Goal: Find specific page/section: Find specific page/section

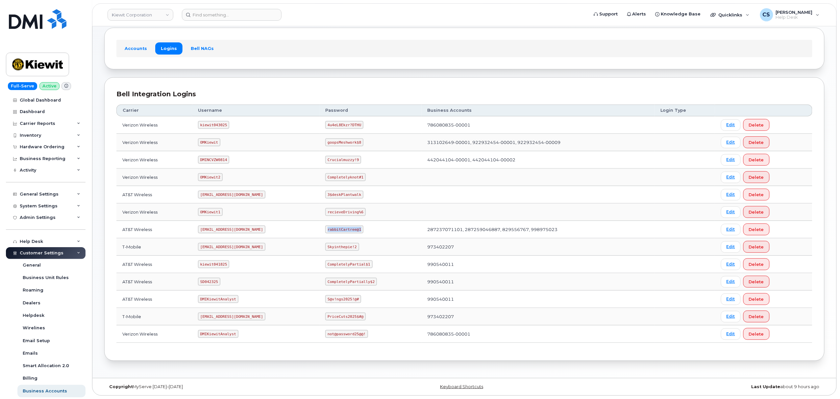
scroll to position [34, 0]
click at [240, 12] on input at bounding box center [232, 15] width 100 height 12
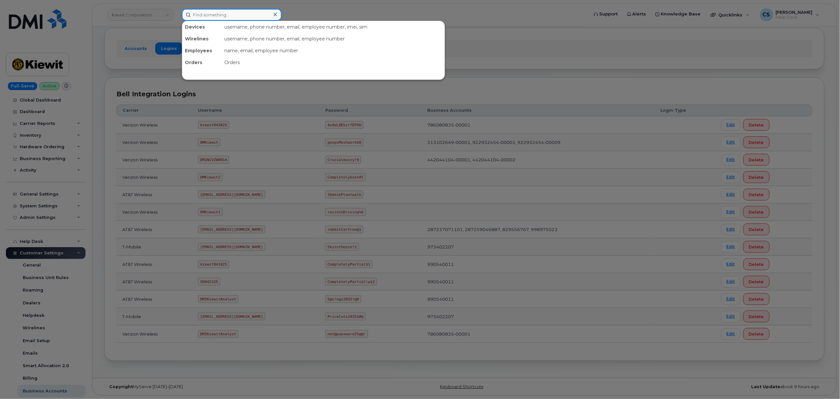
paste input "111-222-3871"
type input "111-222-3871"
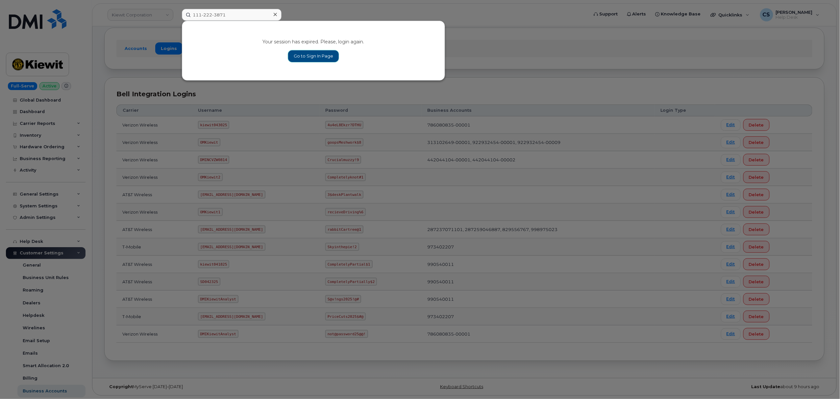
click at [317, 58] on link "Go to Sign In Page" at bounding box center [313, 56] width 51 height 12
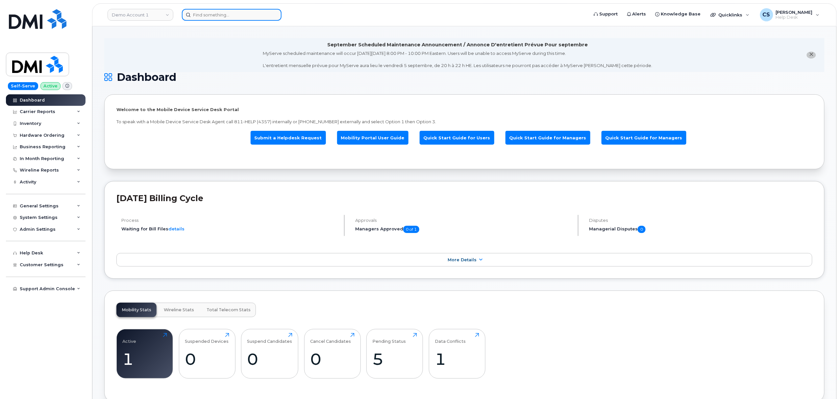
click at [216, 18] on input at bounding box center [232, 15] width 100 height 12
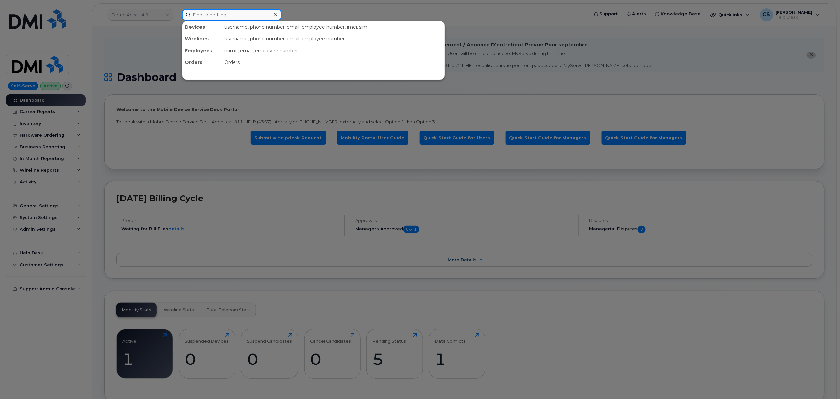
paste input "111-222-3871"
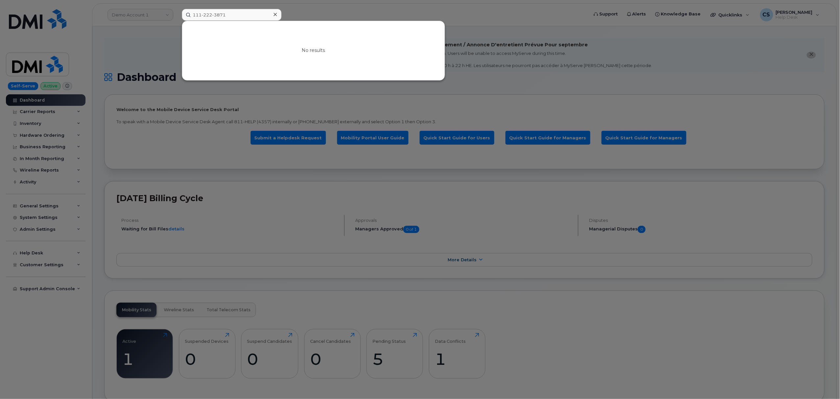
click at [164, 16] on div at bounding box center [420, 199] width 840 height 399
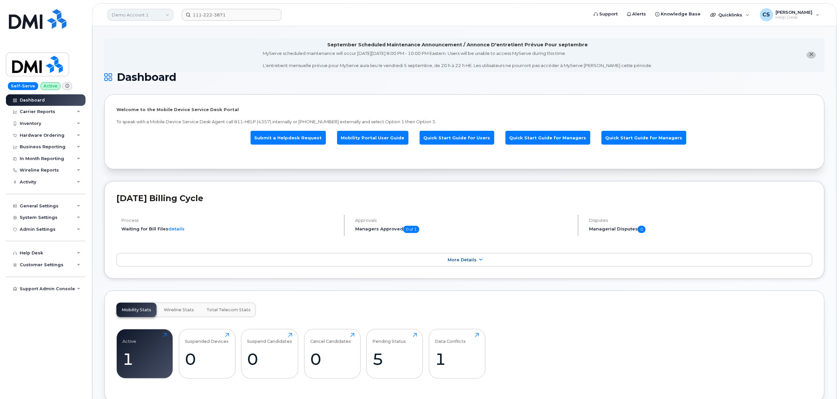
click at [166, 14] on link "Demo Account 1" at bounding box center [141, 15] width 66 height 12
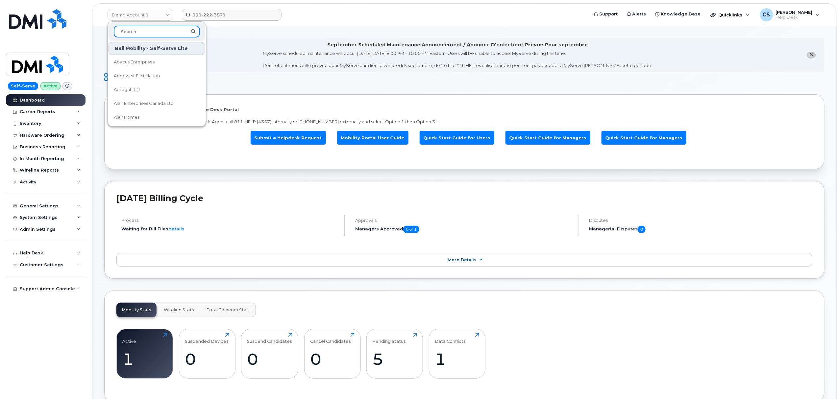
click at [152, 28] on input at bounding box center [157, 32] width 86 height 12
click at [151, 29] on input at bounding box center [157, 32] width 86 height 12
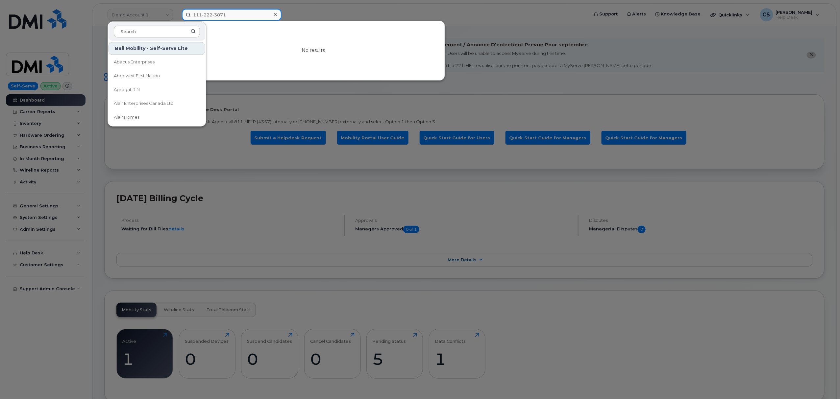
click at [243, 13] on input "111-222-3871" at bounding box center [232, 15] width 100 height 12
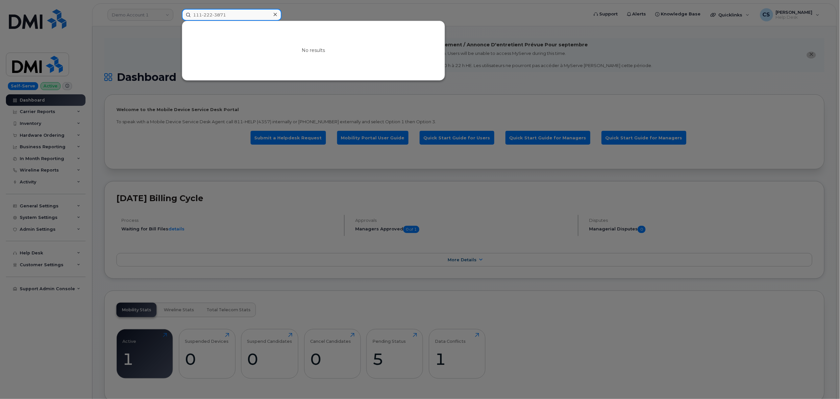
click at [243, 13] on input "111-222-3871" at bounding box center [232, 15] width 100 height 12
click at [243, 12] on input "111-222-3871" at bounding box center [232, 15] width 100 height 12
paste input "913.230.5581"
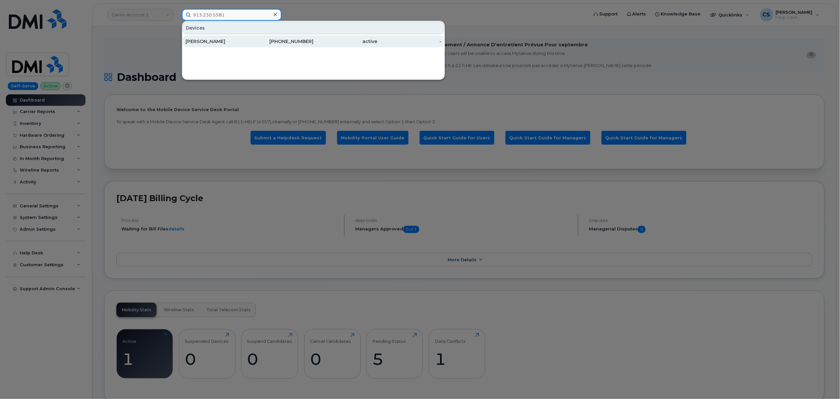
type input "913.230.5581"
click at [204, 39] on div "[PERSON_NAME]" at bounding box center [218, 41] width 64 height 7
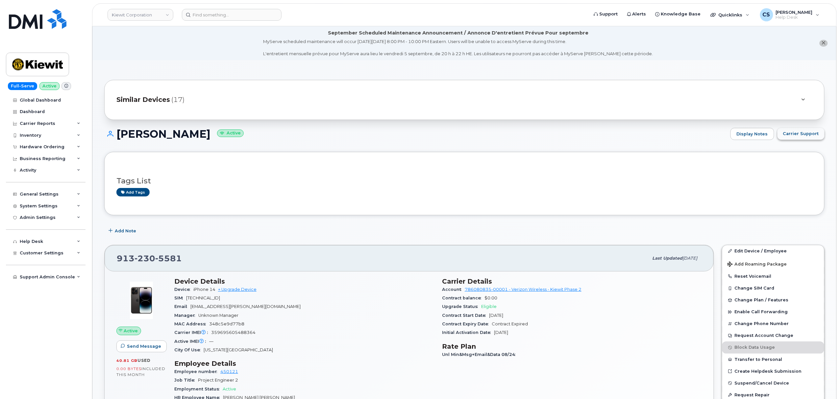
click at [807, 132] on span "Carrier Support" at bounding box center [801, 134] width 36 height 6
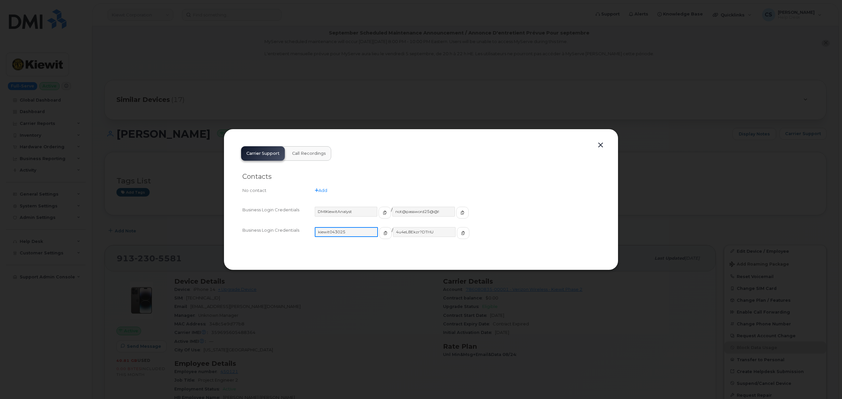
click at [335, 231] on input "kiewit043025" at bounding box center [346, 232] width 63 height 10
click at [383, 235] on icon "button" at bounding box center [385, 233] width 4 height 4
click at [407, 234] on input "4u4eL8Ekzr?DTHU" at bounding box center [424, 232] width 63 height 10
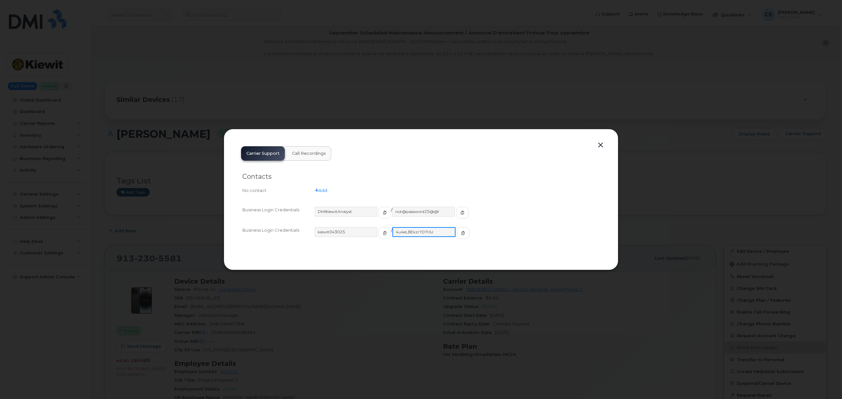
click at [407, 234] on input "4u4eL8Ekzr?DTHU" at bounding box center [424, 232] width 63 height 10
click at [461, 233] on icon "button" at bounding box center [463, 233] width 4 height 4
click at [603, 144] on button "button" at bounding box center [601, 145] width 10 height 9
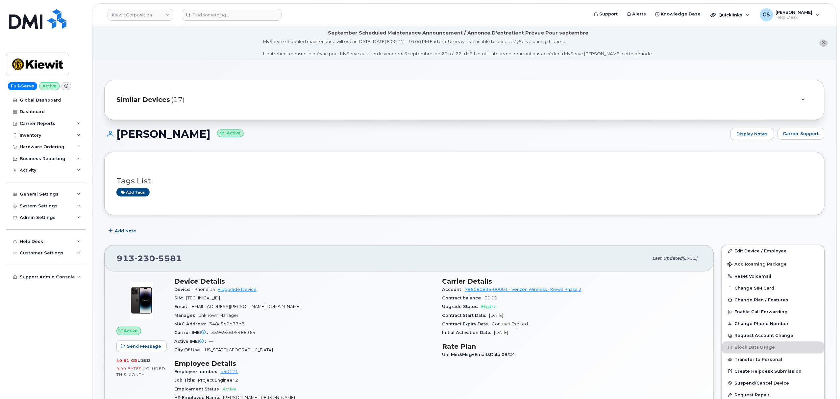
click at [154, 255] on span "[PHONE_NUMBER]" at bounding box center [149, 259] width 65 height 10
click at [153, 255] on span "230" at bounding box center [145, 259] width 21 height 10
copy span "[PHONE_NUMBER]"
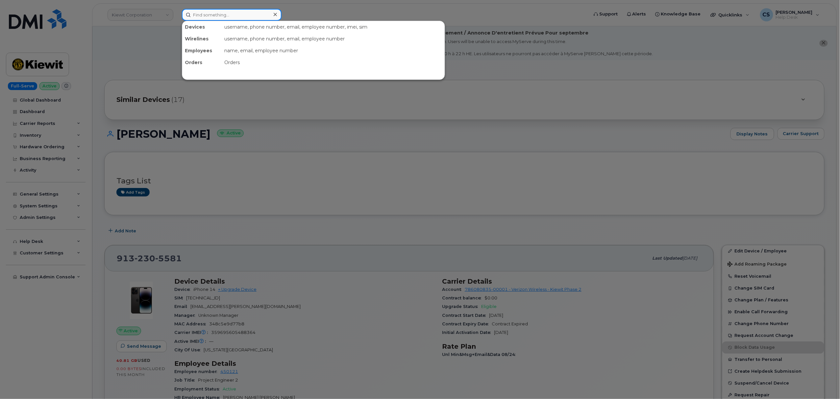
click at [231, 15] on input at bounding box center [232, 15] width 100 height 12
paste input "4028034262"
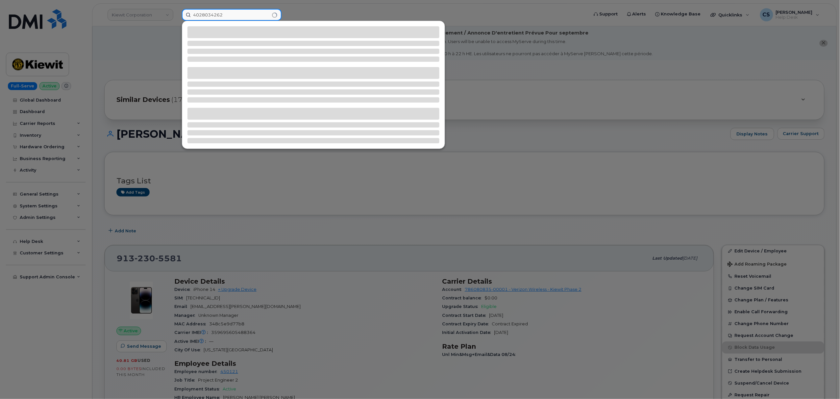
type input "4028034262"
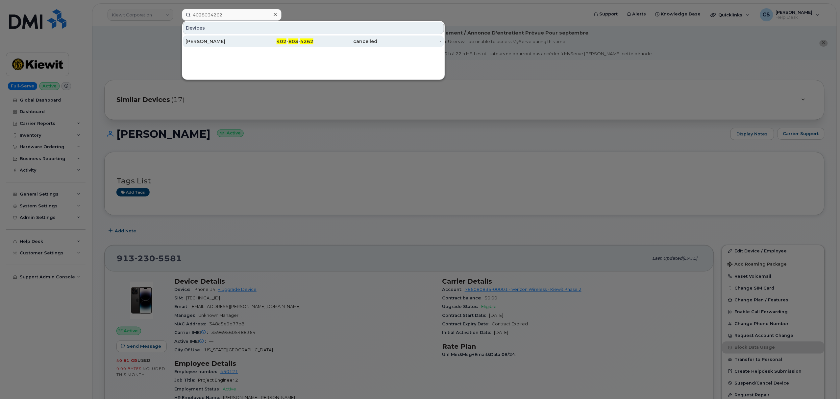
click at [214, 40] on div "[PERSON_NAME]" at bounding box center [218, 41] width 64 height 7
